Goal: Task Accomplishment & Management: Use online tool/utility

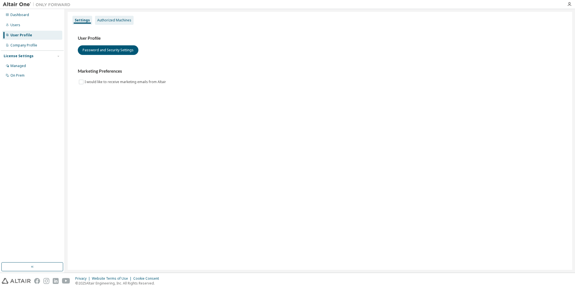
click at [108, 19] on div "Authorized Machines" at bounding box center [114, 20] width 34 height 5
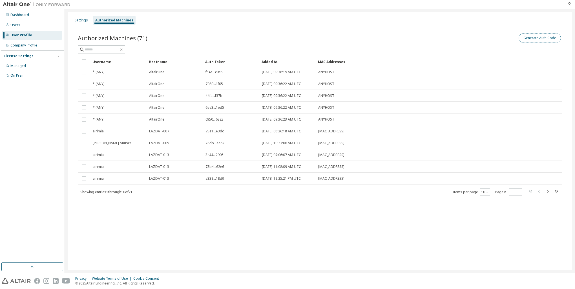
click at [534, 39] on button "Generate Auth Code" at bounding box center [539, 38] width 42 height 10
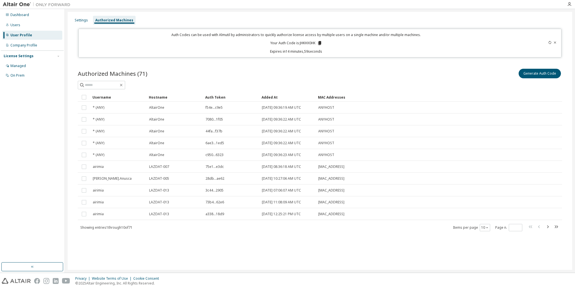
click at [301, 43] on p "Your Auth Code is: JHKHX0HK" at bounding box center [296, 43] width 52 height 5
copy p "JHKHX0HK"
